Goal: Navigation & Orientation: Find specific page/section

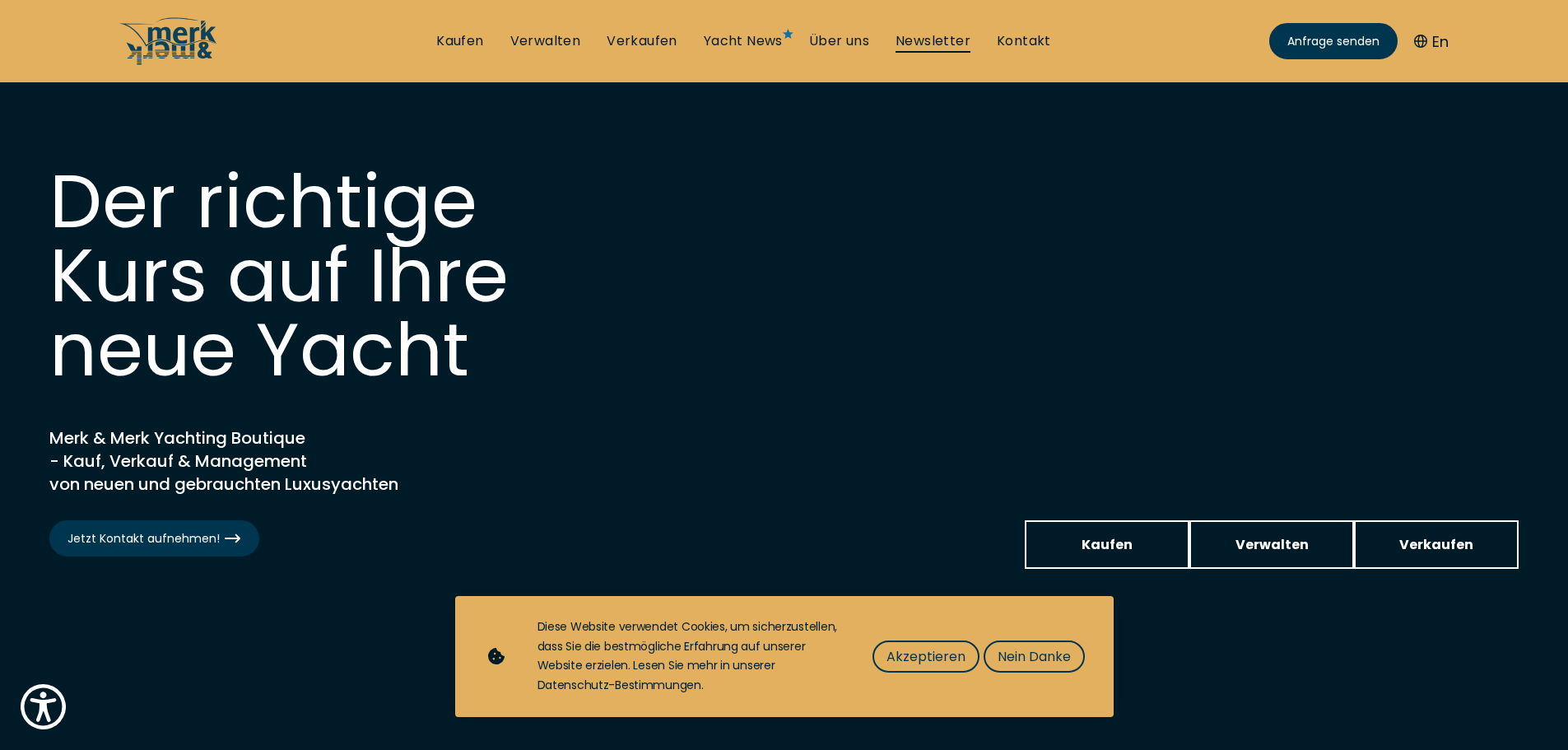
click at [921, 37] on link "Newsletter" at bounding box center [933, 41] width 75 height 18
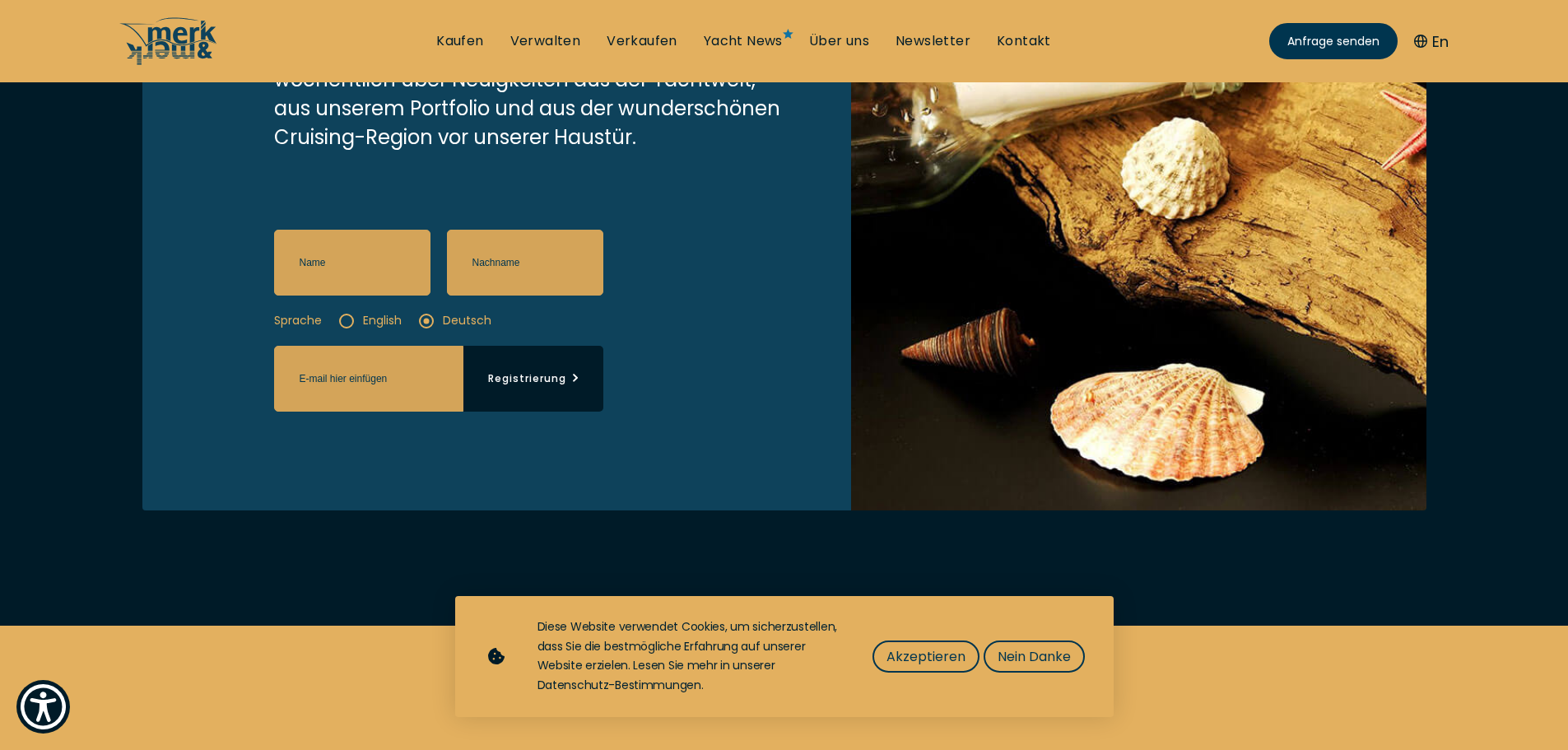
scroll to position [247, 0]
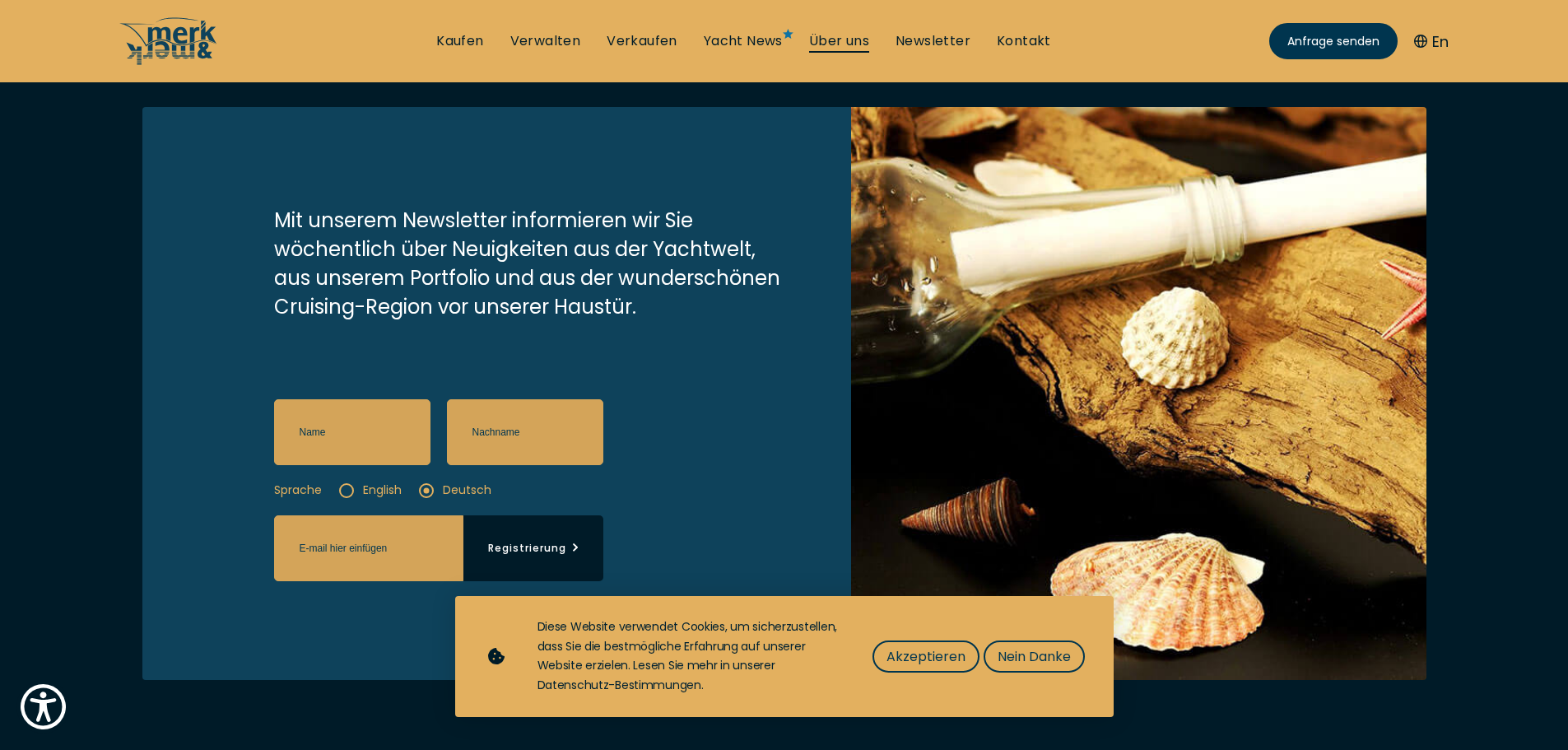
click at [850, 37] on link "Über uns" at bounding box center [839, 41] width 60 height 18
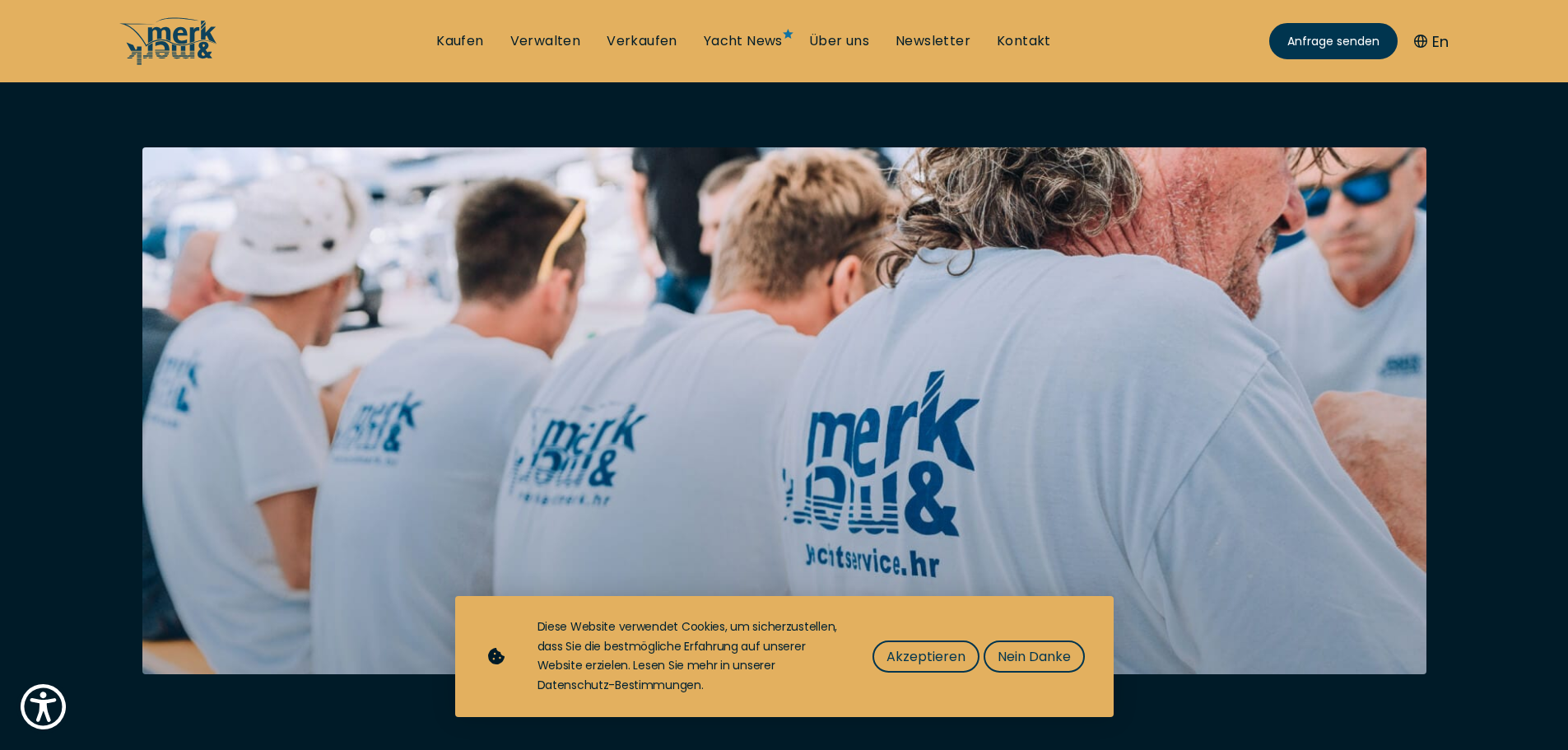
scroll to position [247, 0]
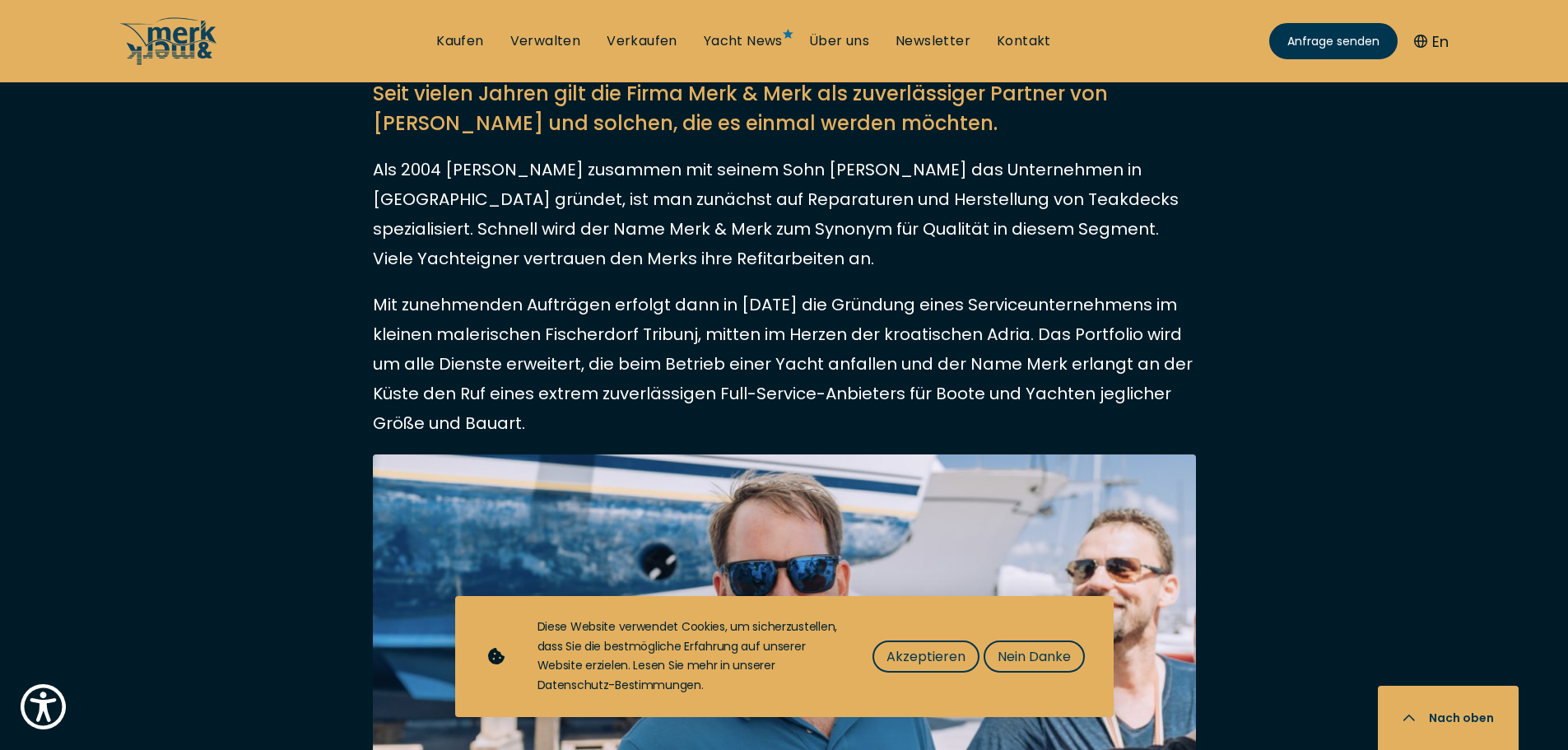
scroll to position [906, 0]
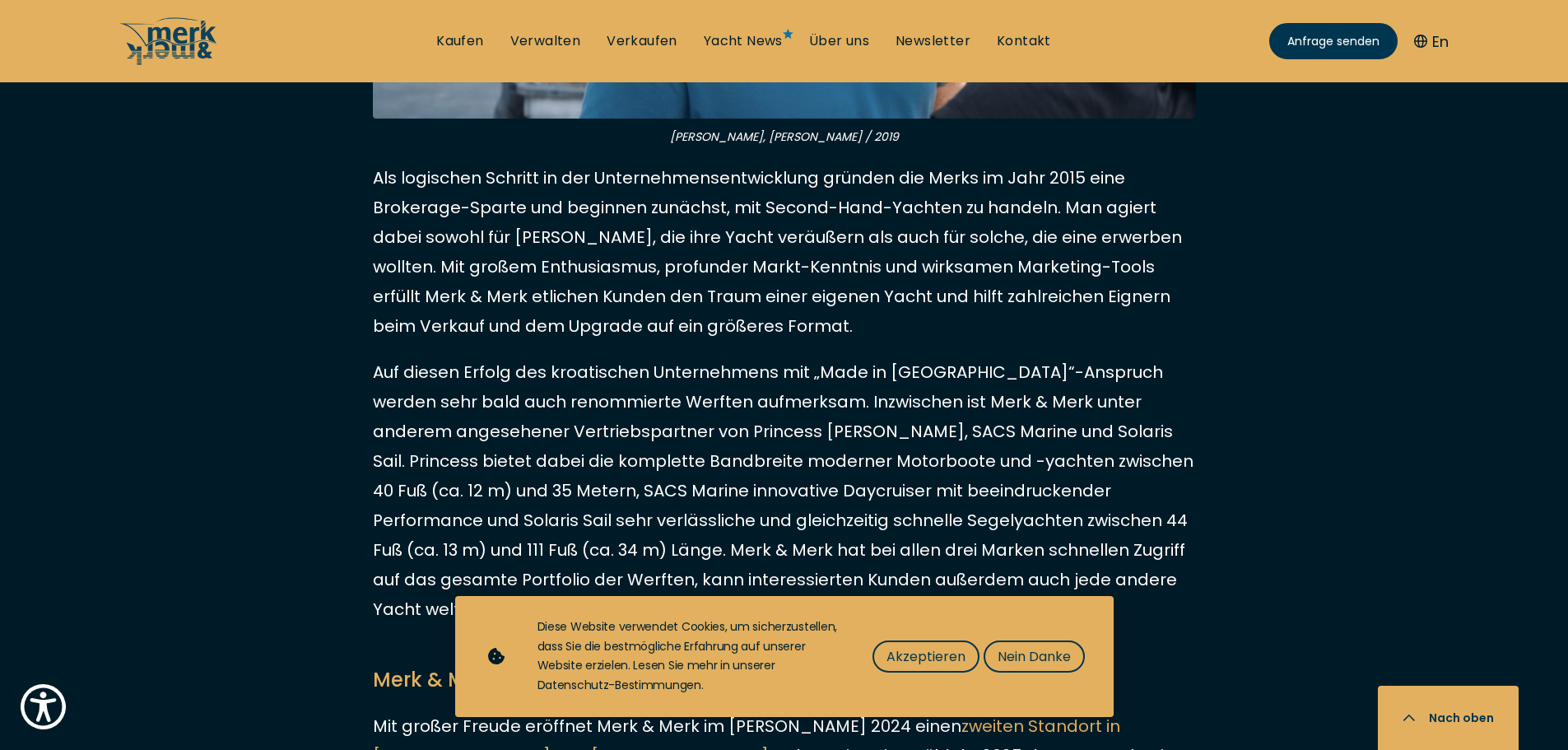
scroll to position [1729, 0]
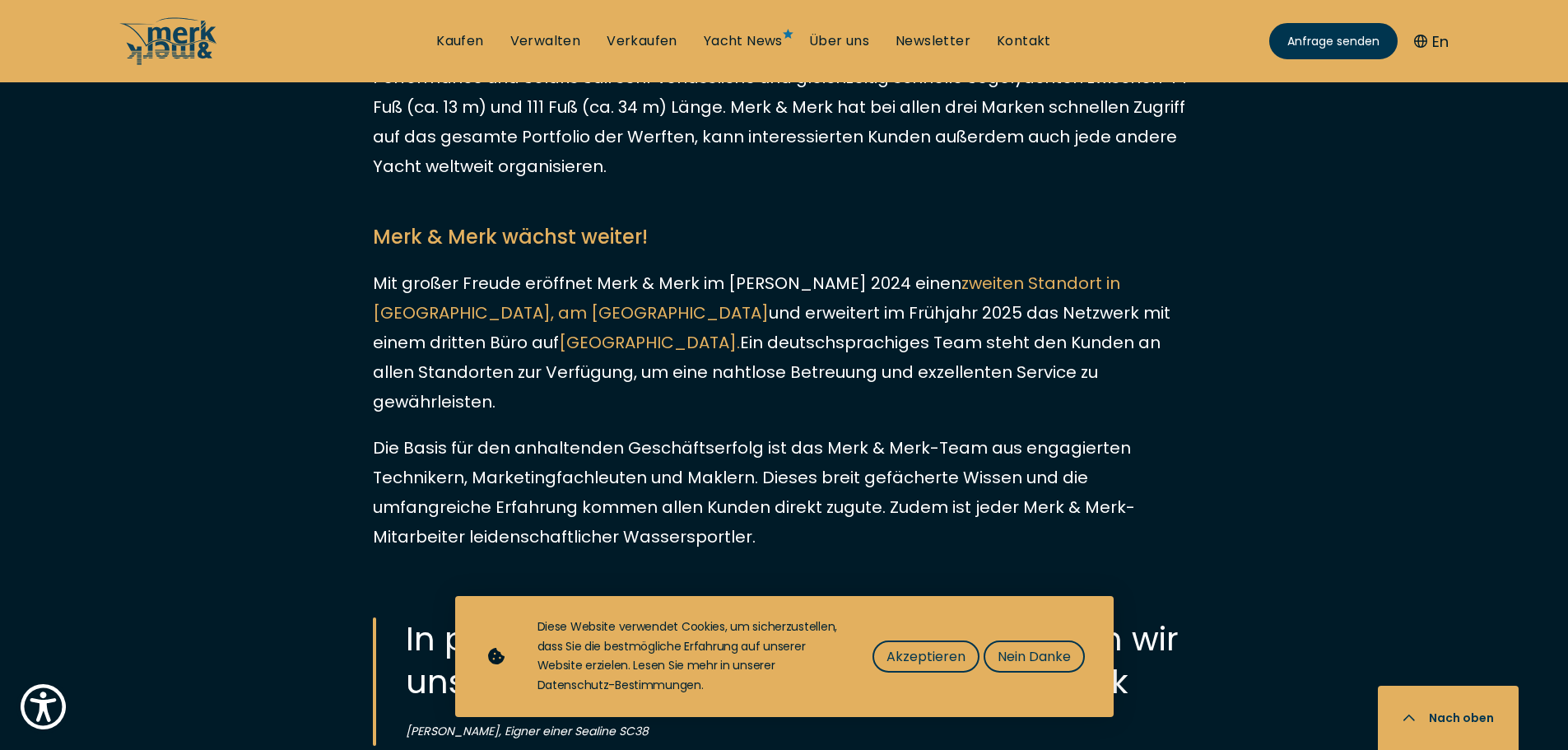
scroll to position [2141, 0]
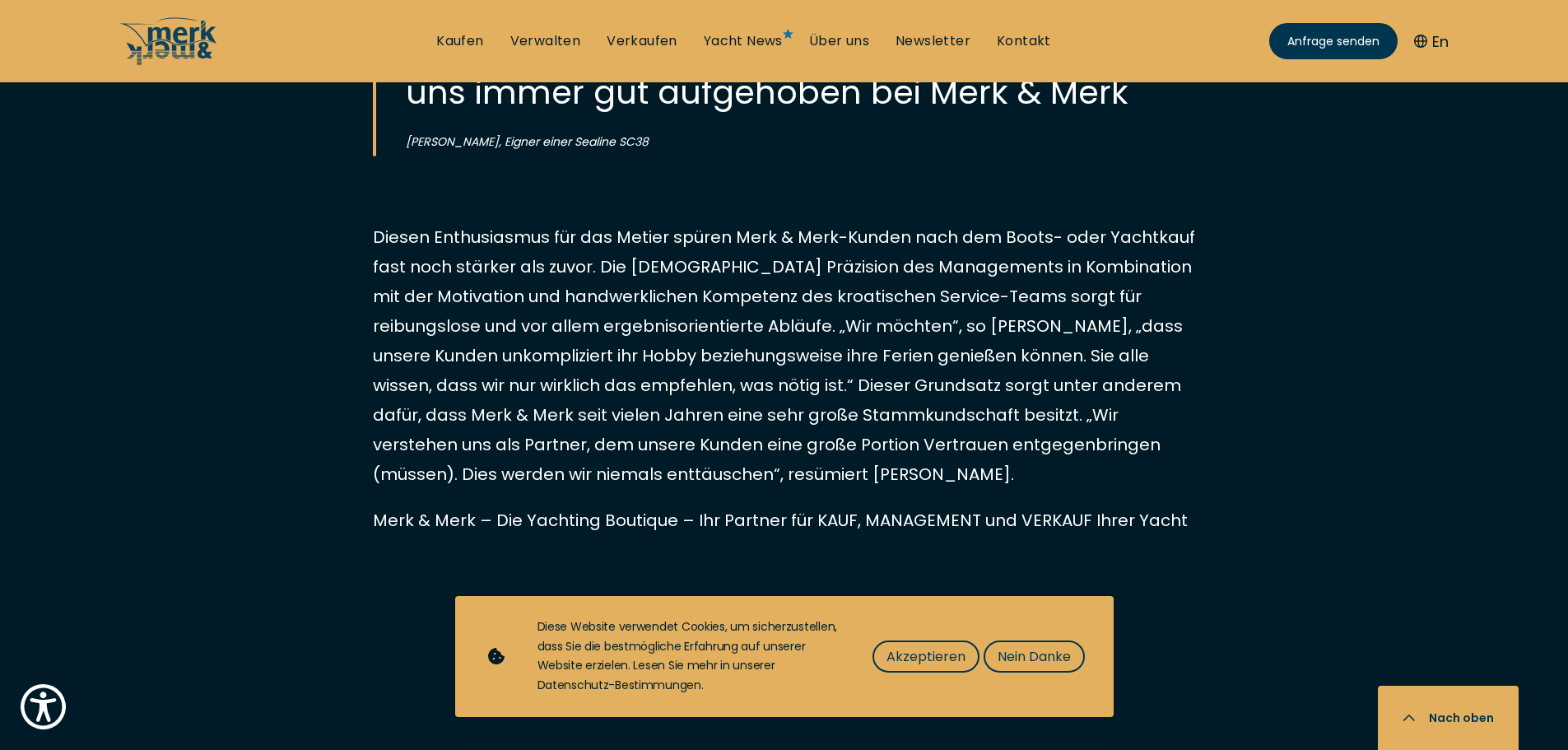
scroll to position [2799, 0]
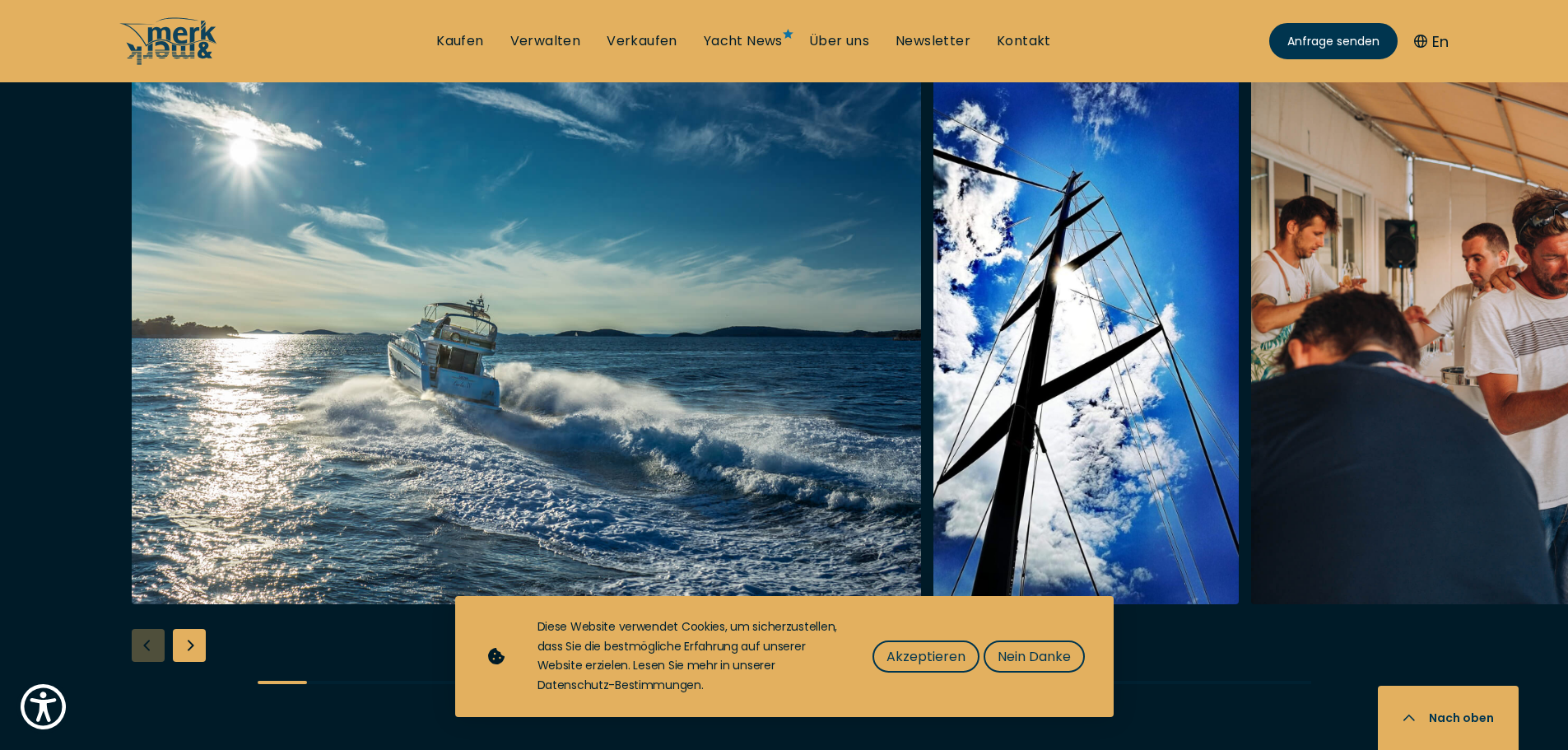
scroll to position [3457, 0]
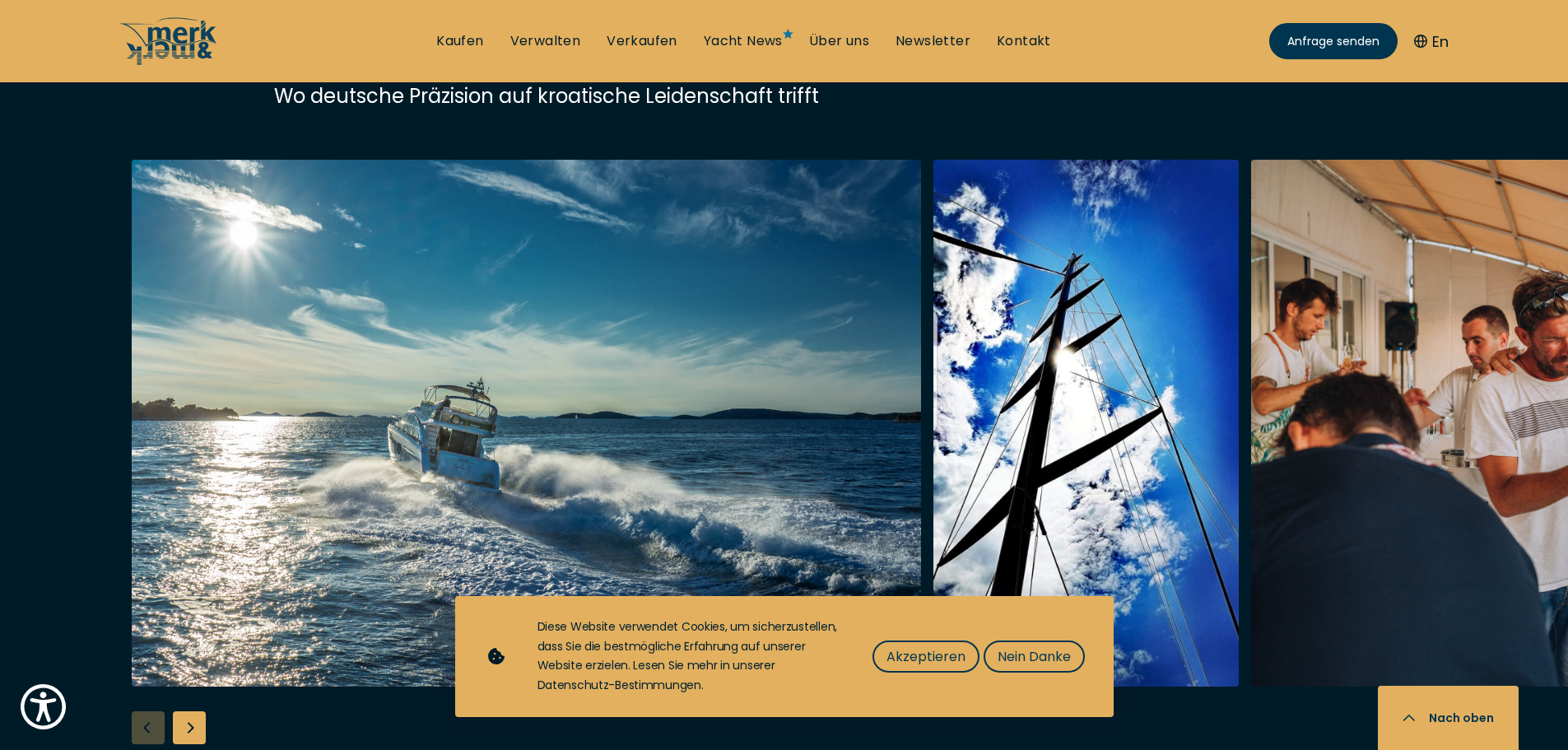
click at [190, 712] on div "Next slide" at bounding box center [188, 727] width 33 height 33
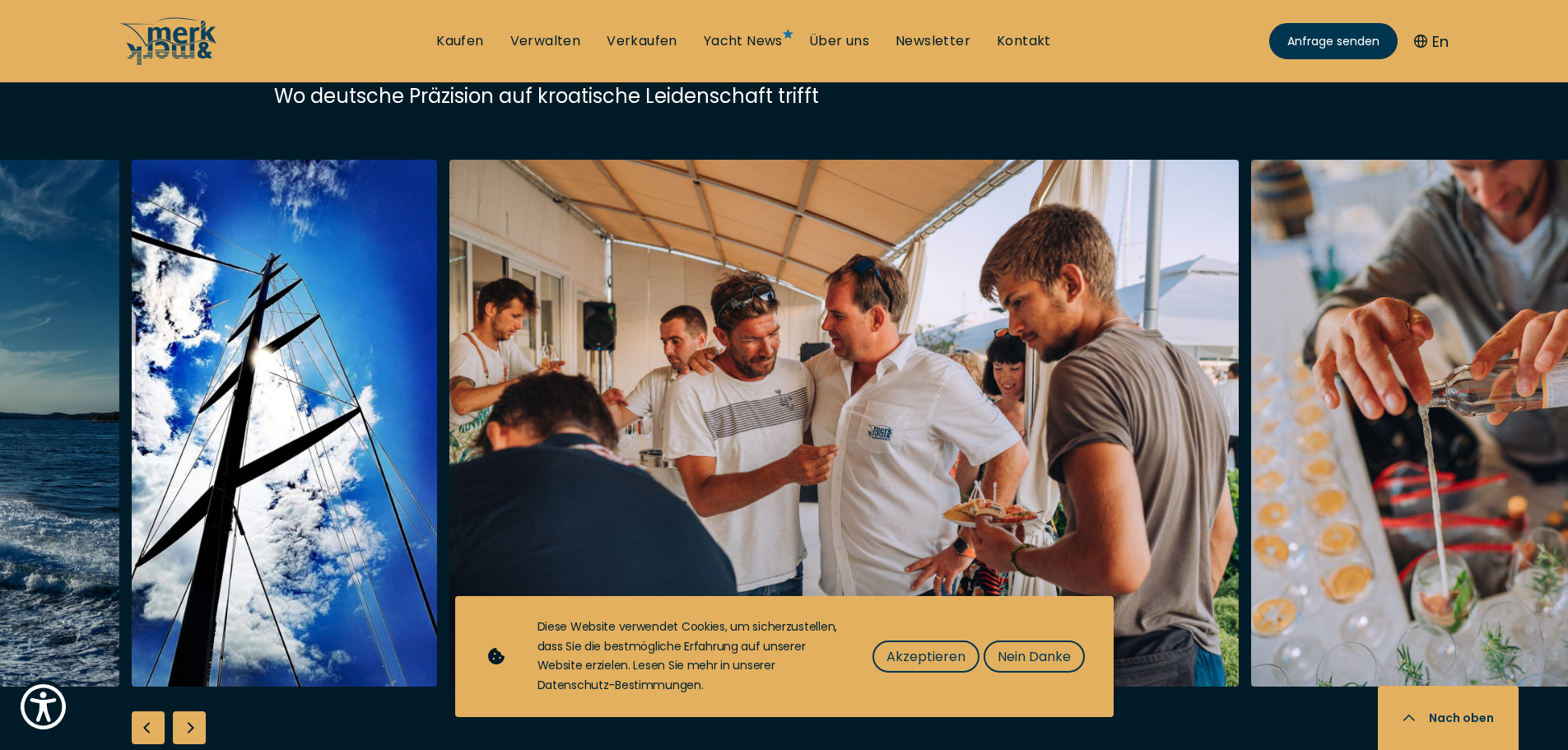
click at [190, 712] on div "Next slide" at bounding box center [188, 727] width 33 height 33
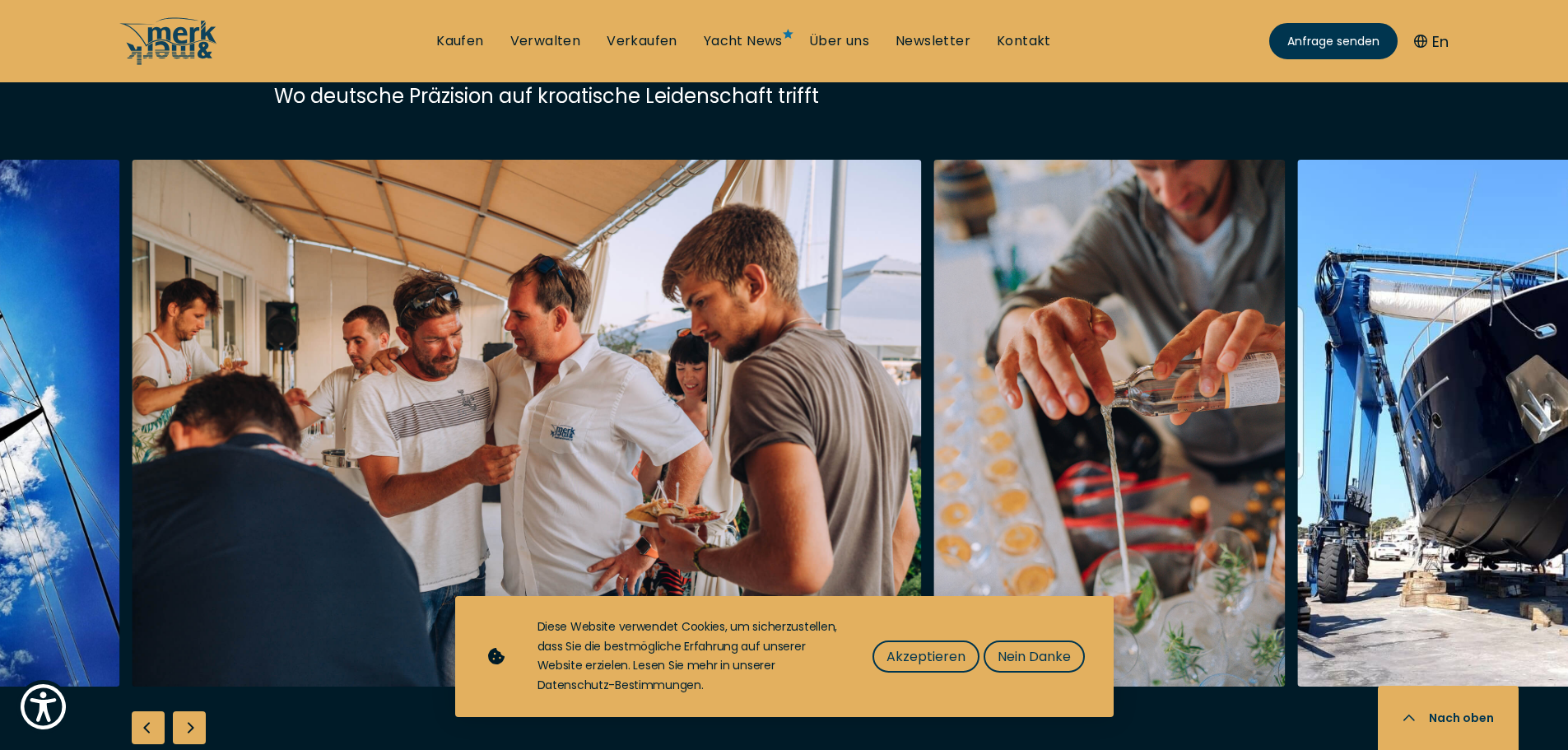
click at [190, 712] on div "Next slide" at bounding box center [188, 727] width 33 height 33
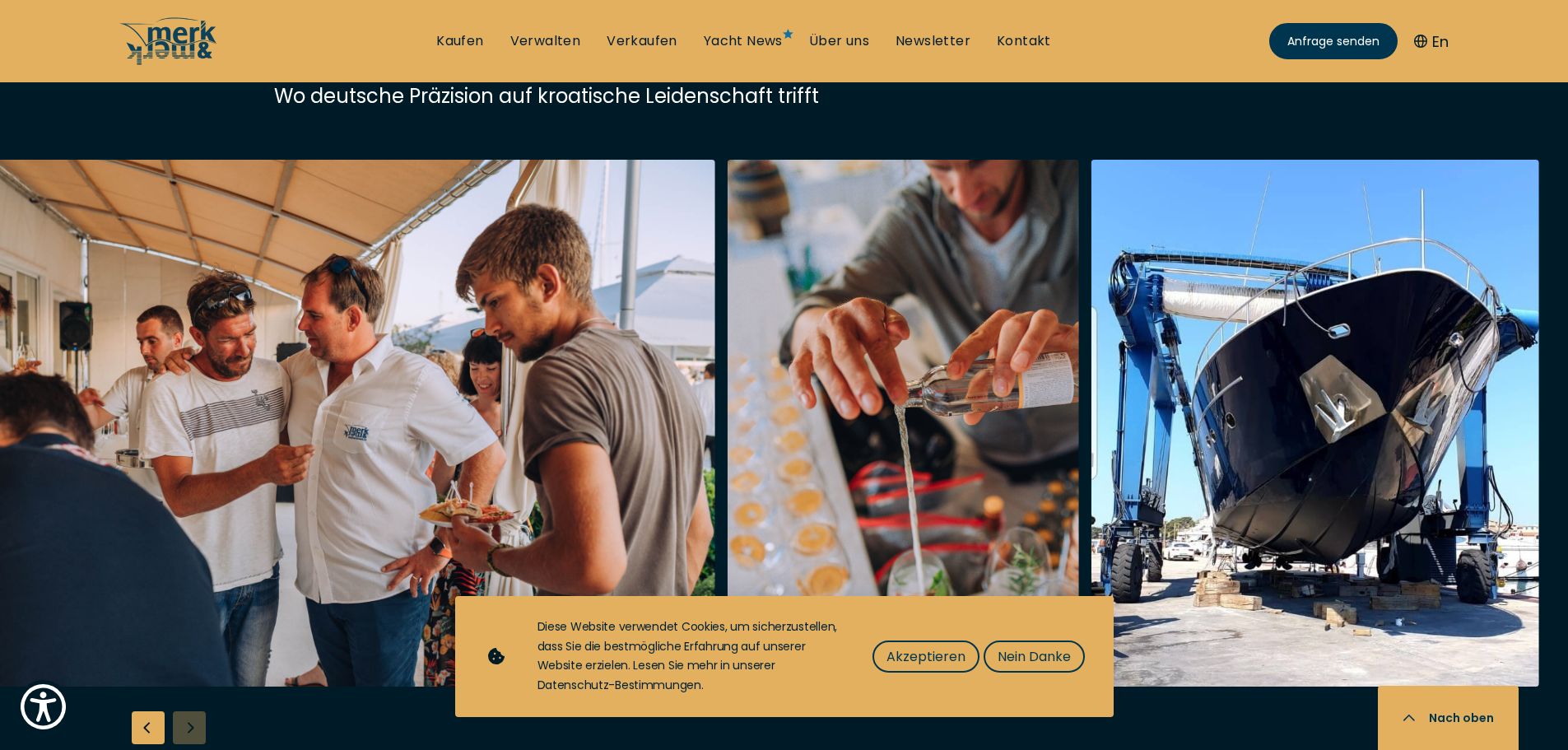
click at [190, 671] on div at bounding box center [784, 476] width 1568 height 634
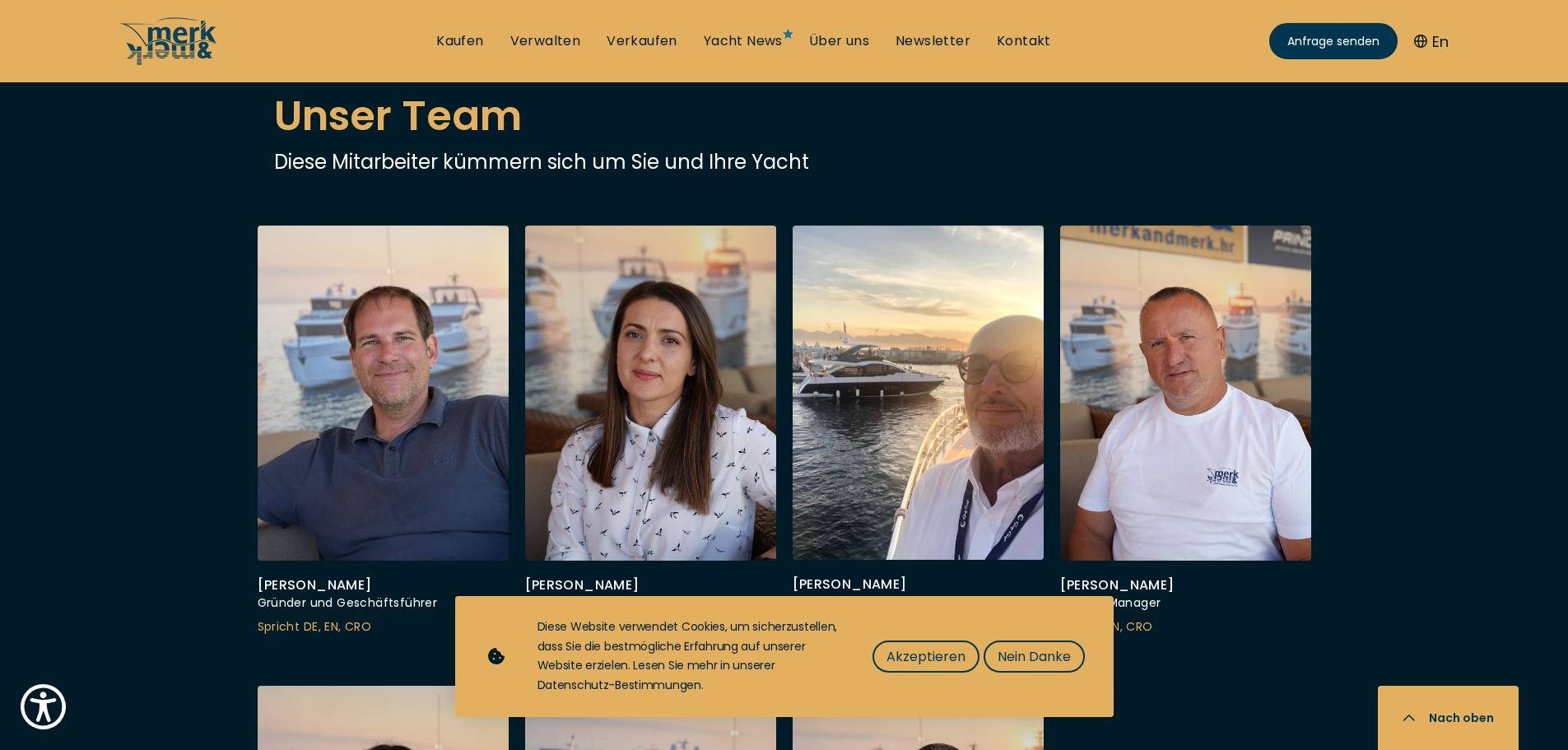
scroll to position [4857, 0]
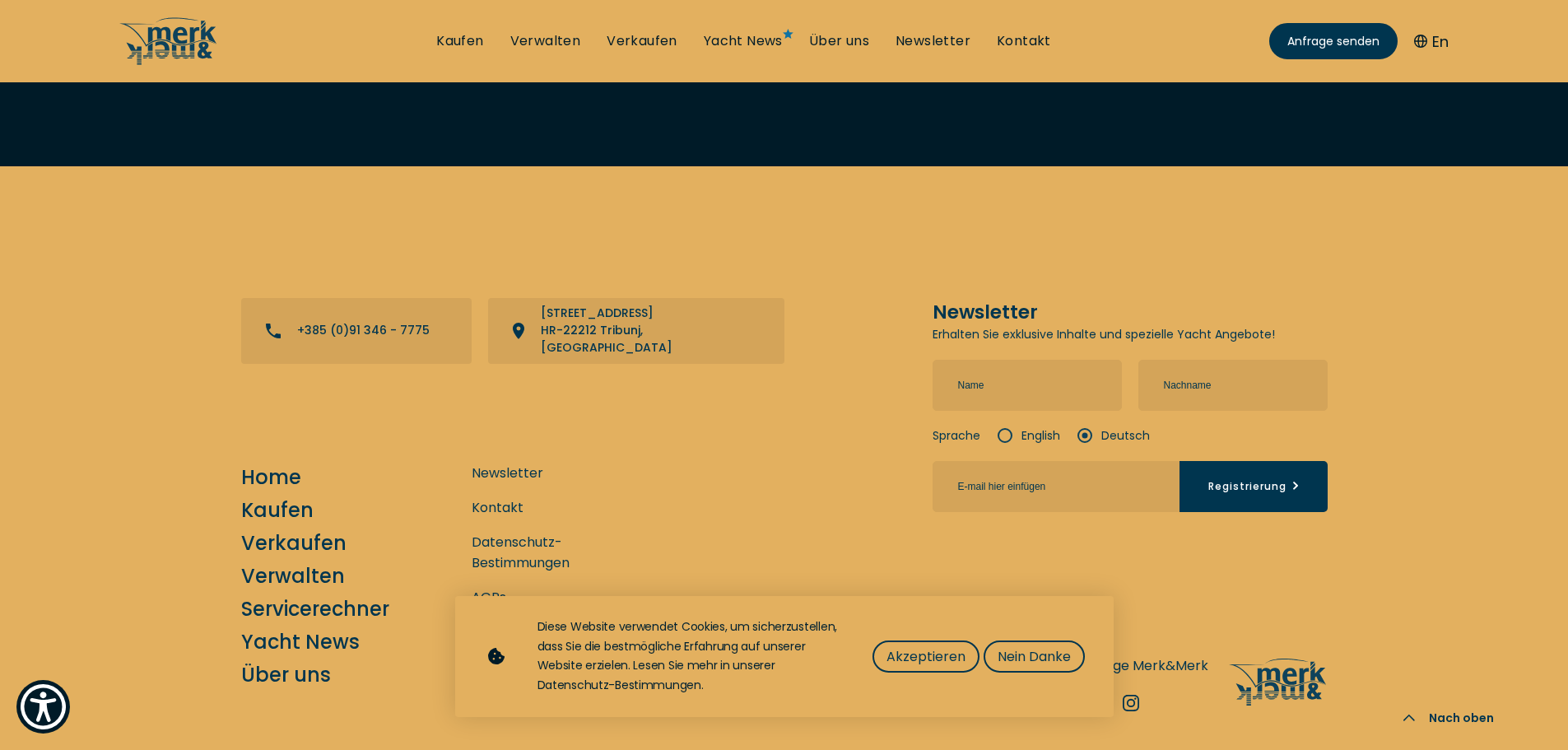
scroll to position [7369, 0]
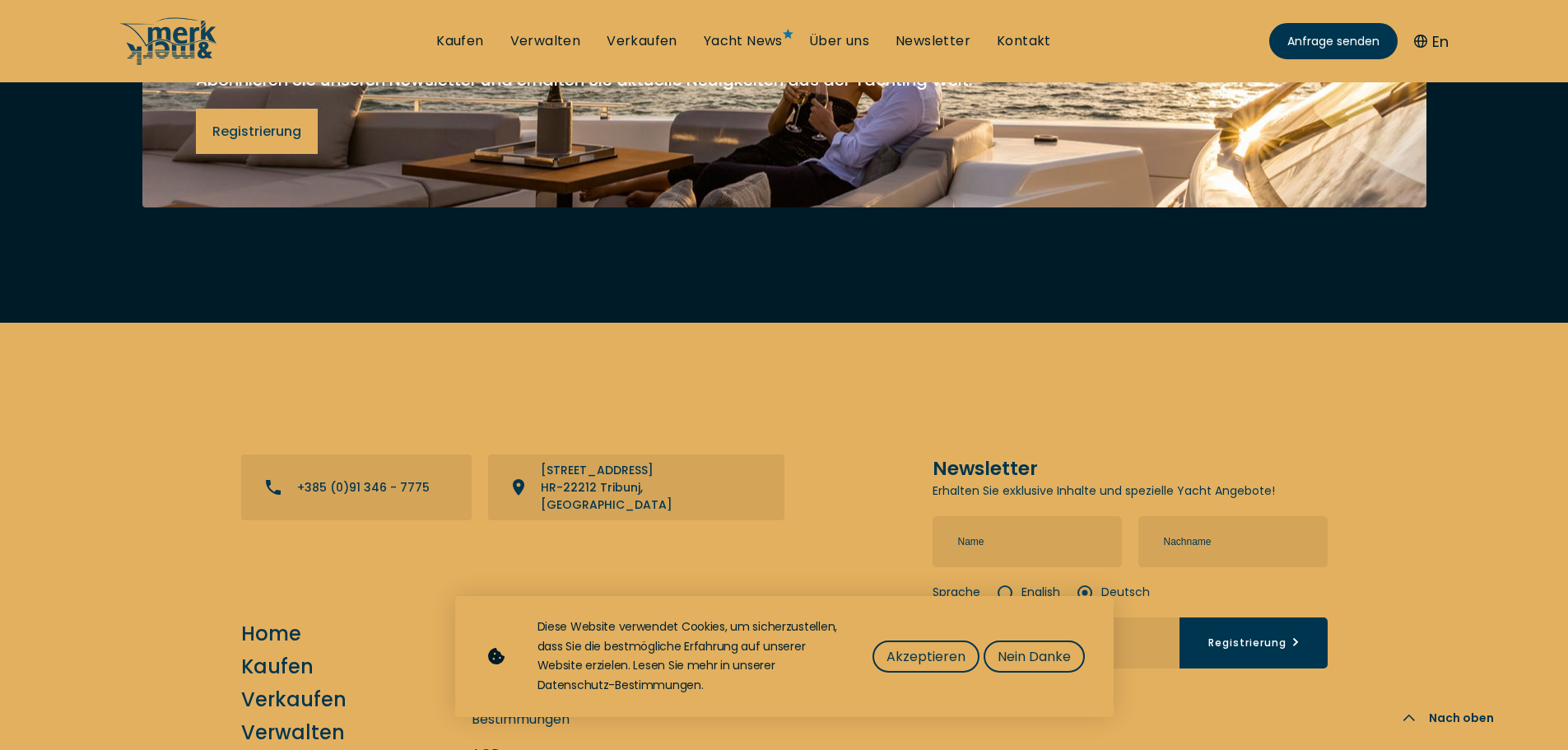
scroll to position [6880, 0]
